Goal: Use online tool/utility: Utilize a website feature to perform a specific function

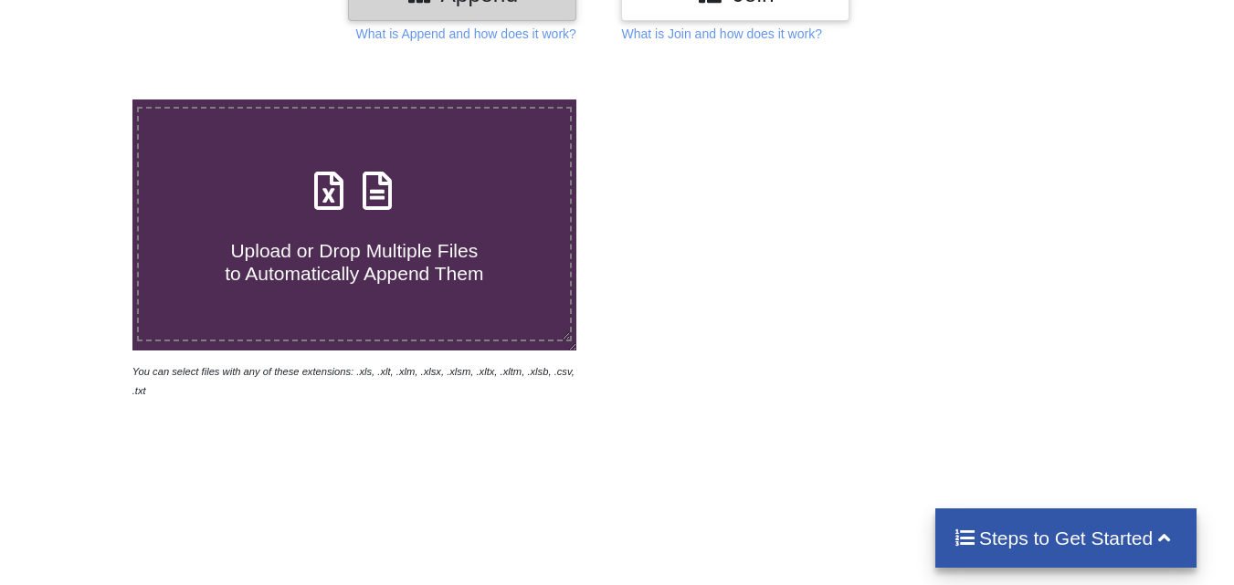
scroll to position [274, 0]
click at [342, 223] on h4 "Upload or Drop Multiple Files to Automatically Append Them" at bounding box center [354, 250] width 431 height 69
click at [82, 99] on input "Upload or Drop Multiple Files to Automatically Append Them" at bounding box center [82, 99] width 0 height 0
type input "C:\fakepath\Price Cat-Airborne Particle Counters.XLS"
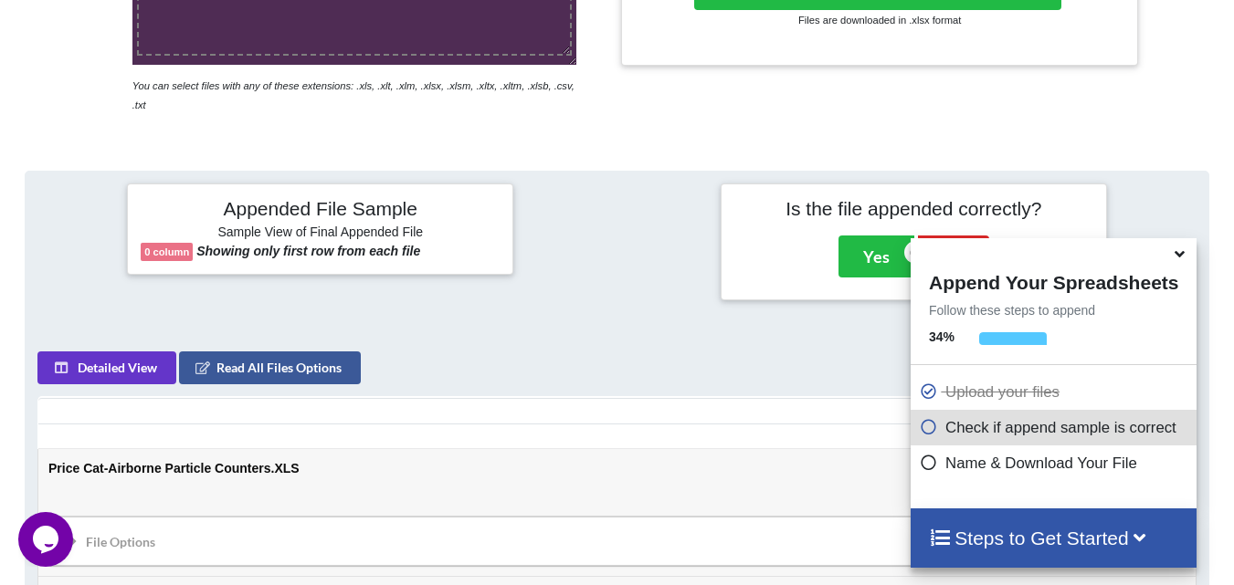
scroll to position [528, 0]
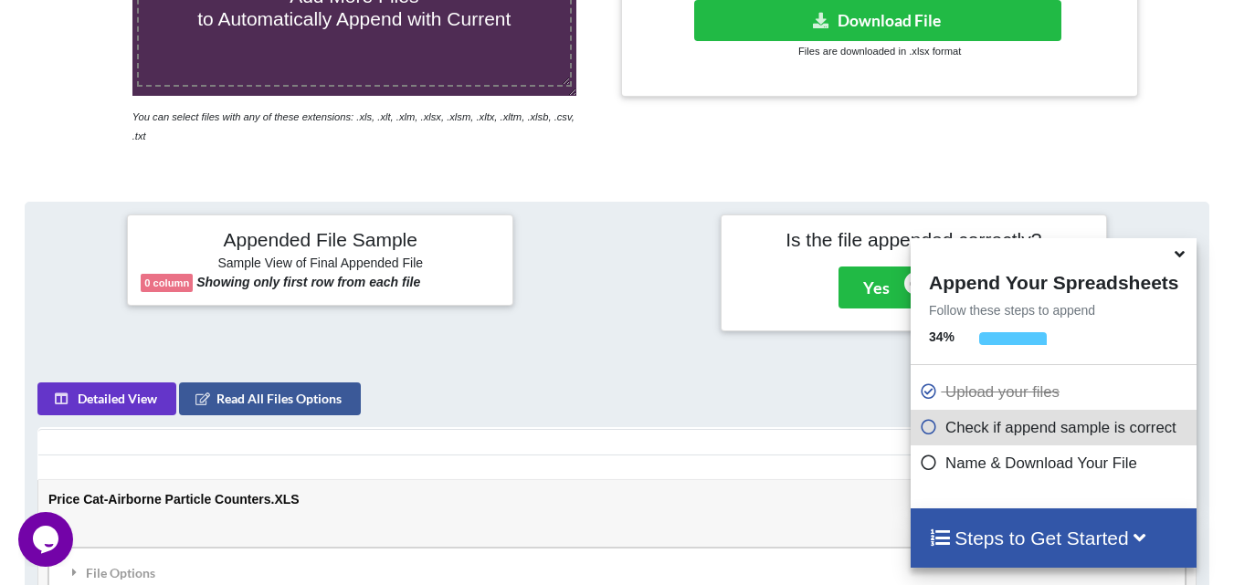
click at [1185, 259] on icon at bounding box center [1179, 251] width 19 height 16
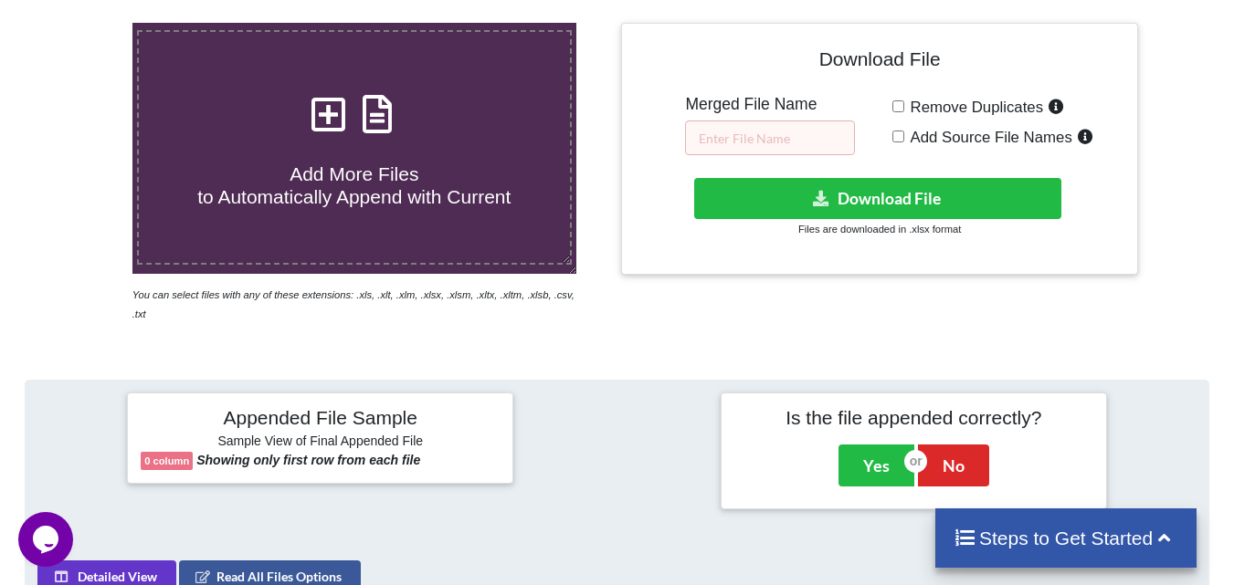
scroll to position [345, 0]
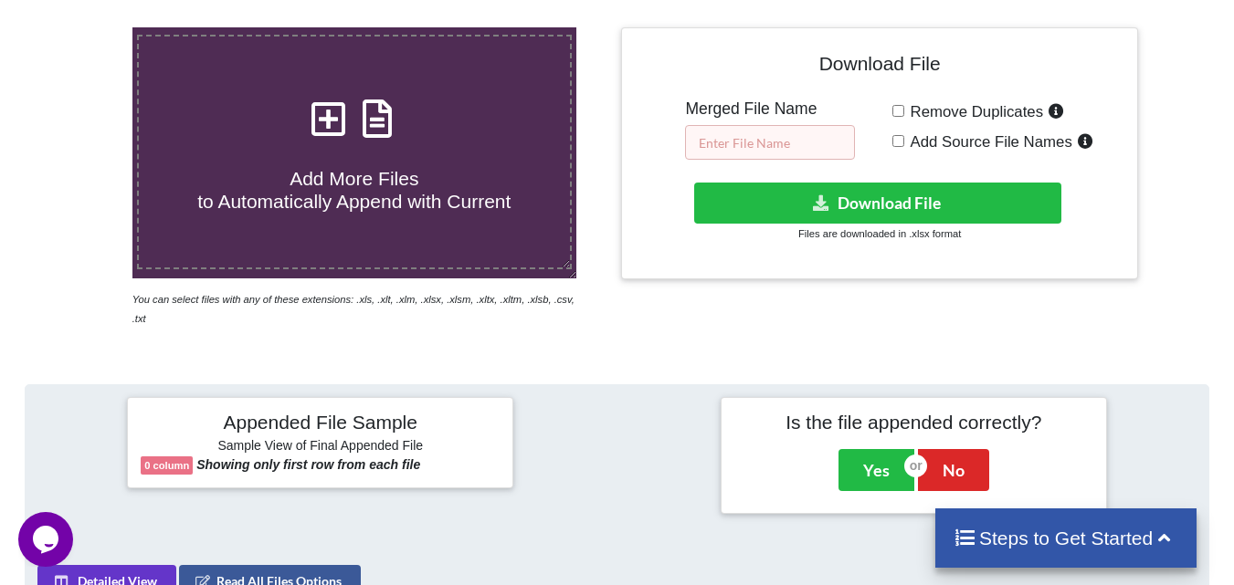
click at [725, 139] on input "text" at bounding box center [770, 142] width 170 height 35
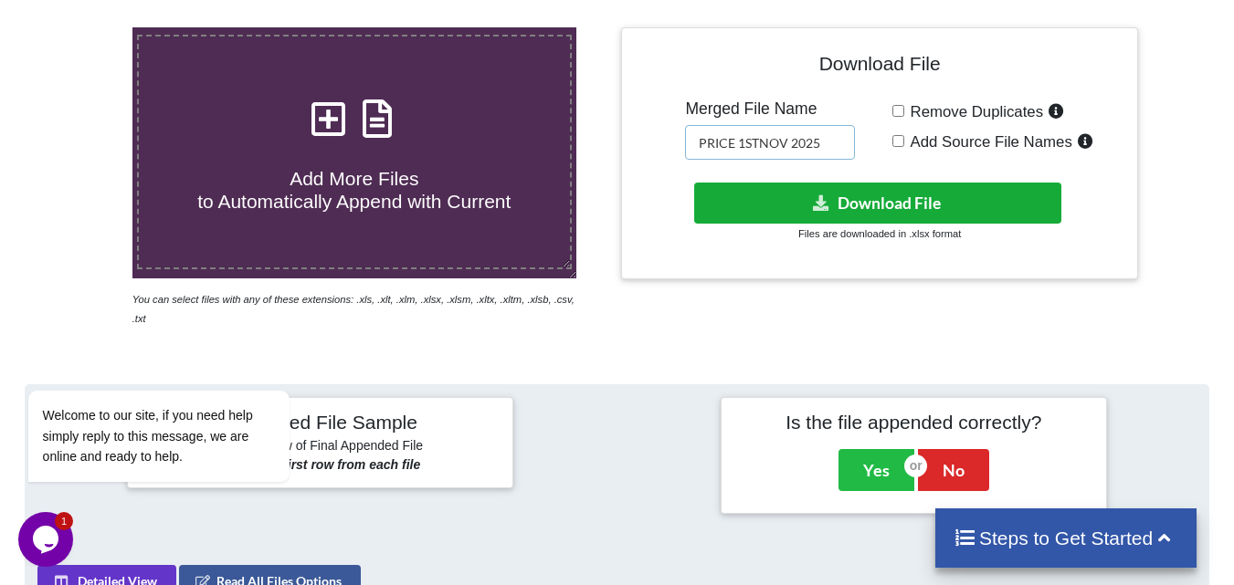
type input "PRICE 1STNOV 2025"
click at [839, 208] on button "Download File" at bounding box center [877, 203] width 367 height 41
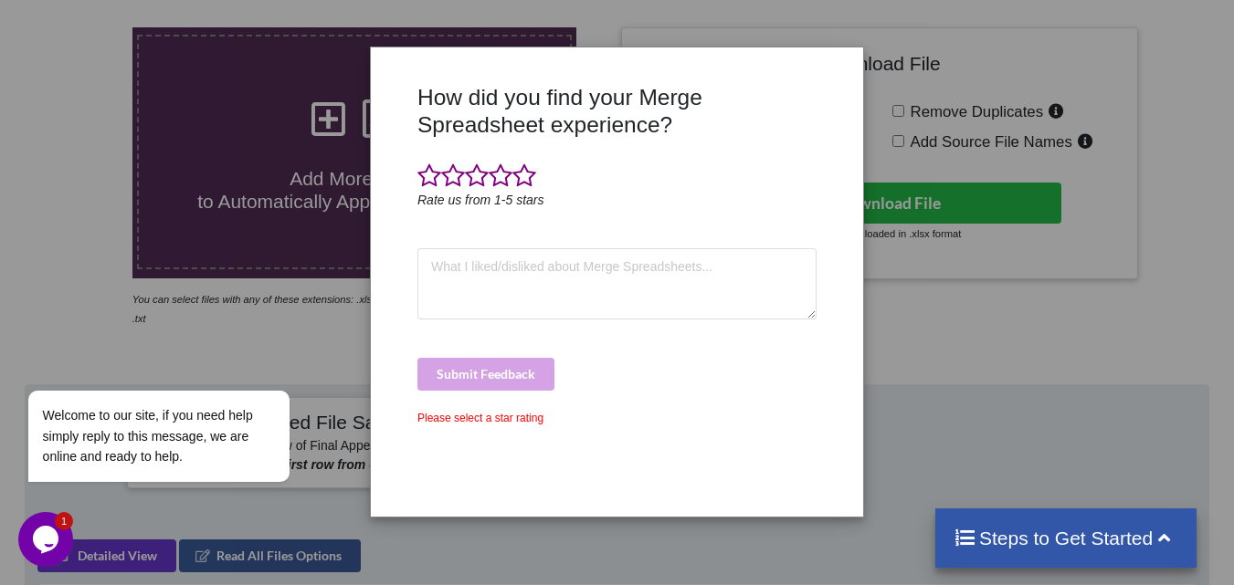
click at [613, 556] on div "How did you find your Merge Spreadsheet experience? Rate us from 1-5 stars Subm…" at bounding box center [617, 292] width 1234 height 585
click at [827, 53] on div "How did you find your Merge Spreadsheet experience? Rate us from 1-5 stars Subm…" at bounding box center [616, 281] width 491 height 469
click at [355, 52] on div "How did you find your Merge Spreadsheet experience? Rate us from 1-5 stars Subm…" at bounding box center [617, 292] width 1234 height 585
